Goal: Task Accomplishment & Management: Manage account settings

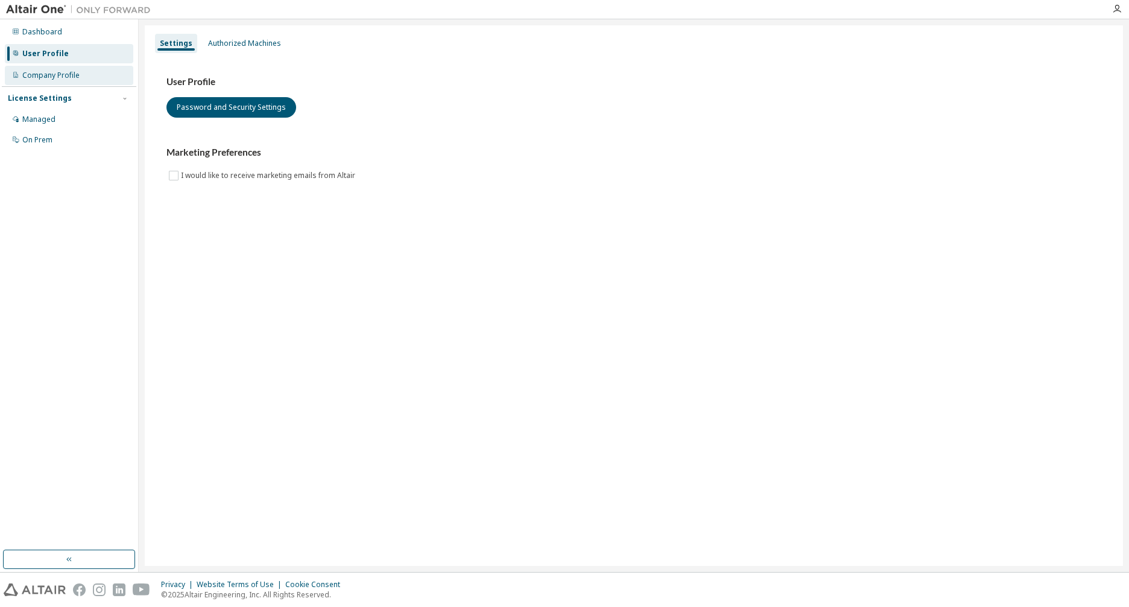
click at [59, 72] on div "Company Profile" at bounding box center [50, 76] width 57 height 10
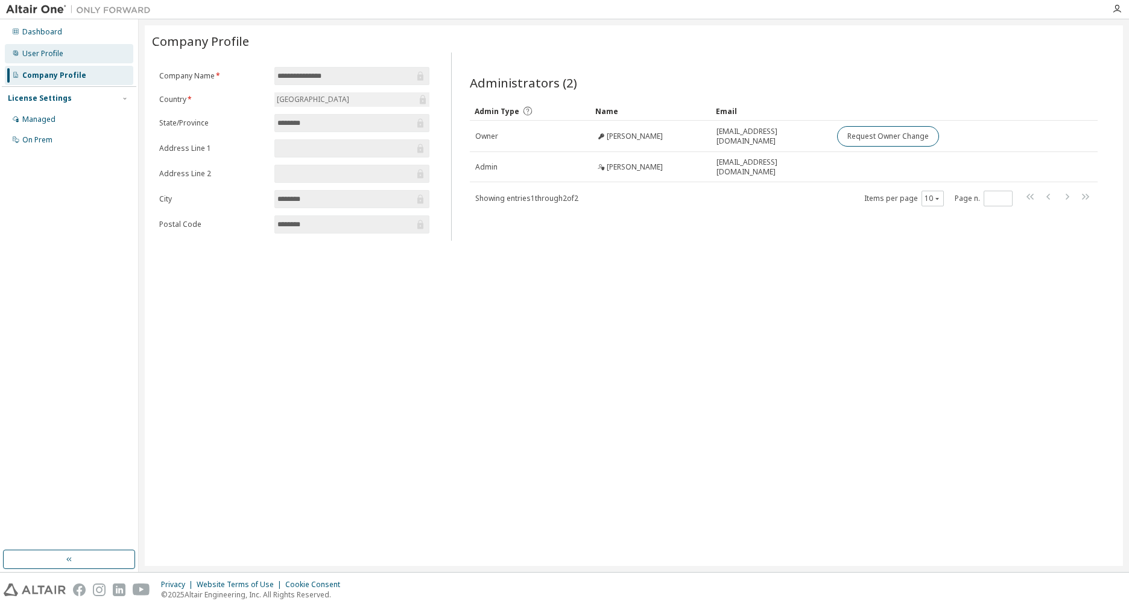
click at [57, 49] on div "User Profile" at bounding box center [42, 54] width 41 height 10
